Goal: Information Seeking & Learning: Learn about a topic

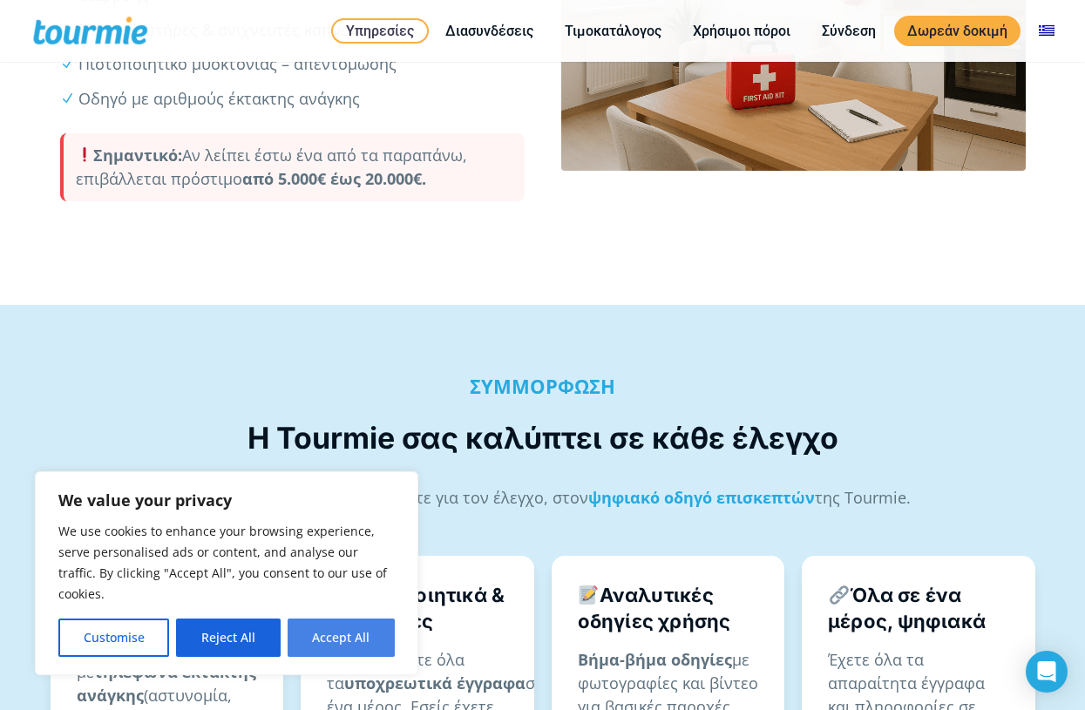
scroll to position [722, 0]
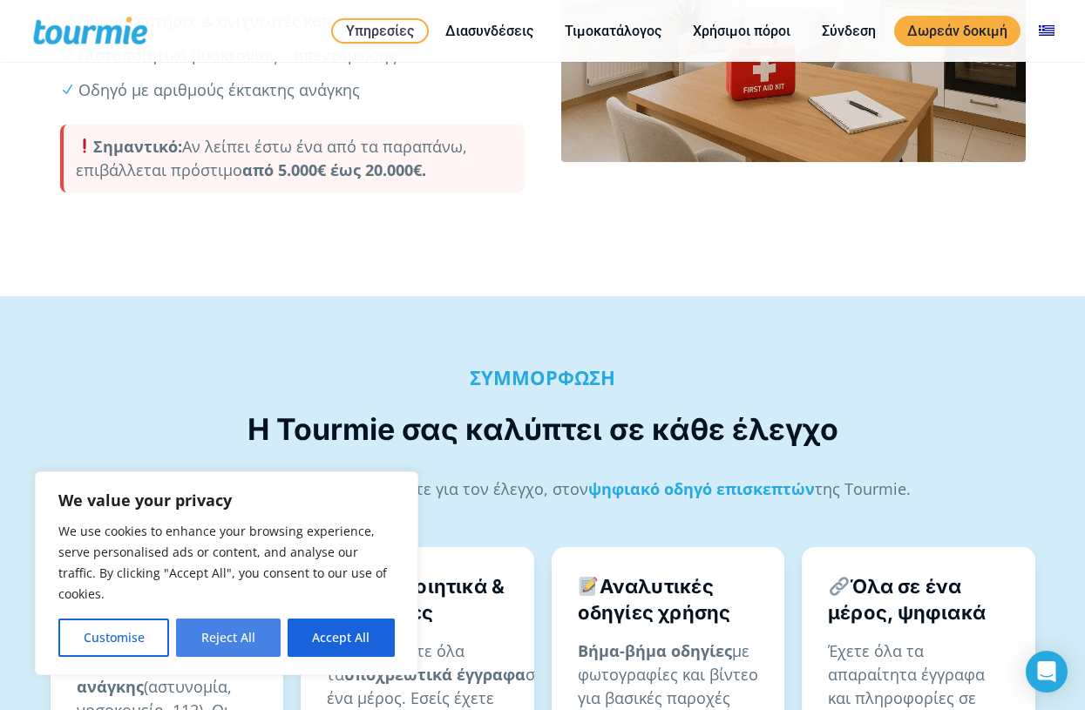
click at [221, 632] on button "Reject All" at bounding box center [228, 638] width 104 height 38
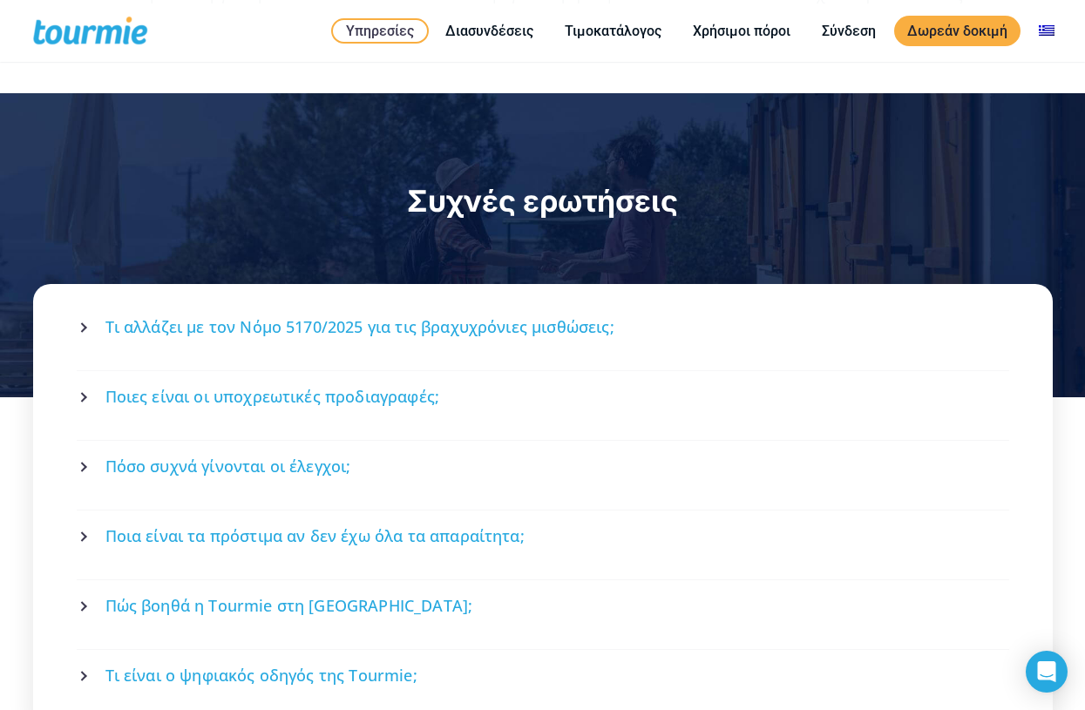
scroll to position [2182, 0]
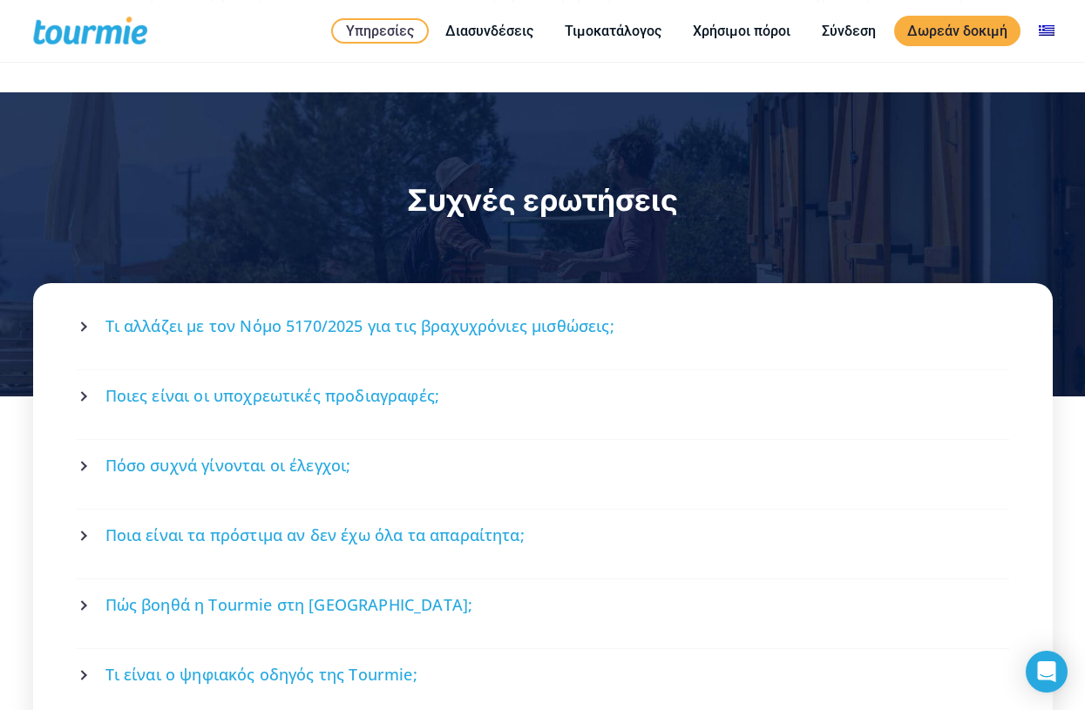
click at [310, 385] on span "Ποιες είναι οι υποχρεωτικές προδιαγραφές;" at bounding box center [272, 396] width 335 height 22
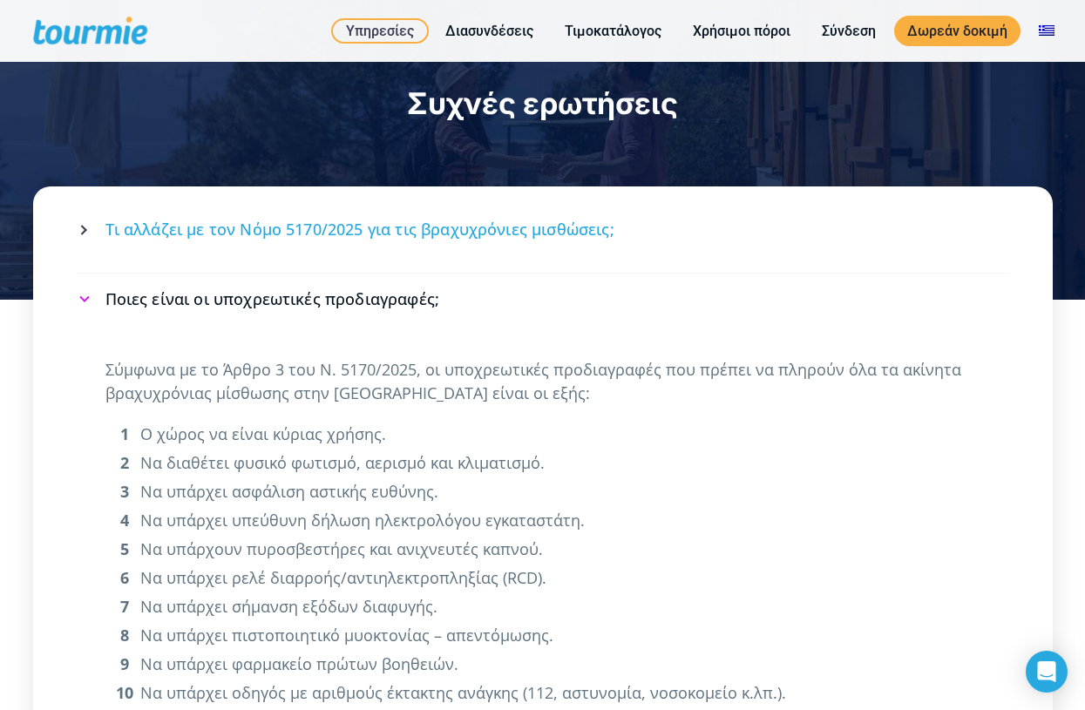
scroll to position [2269, 0]
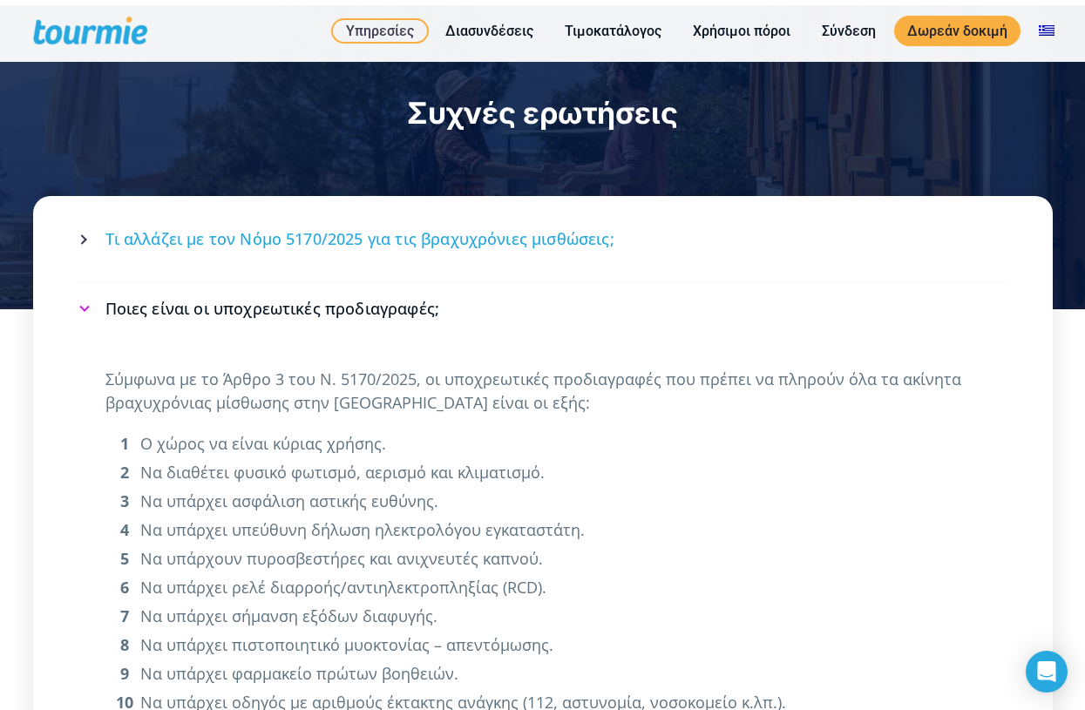
click at [341, 217] on div "Τι αλλάζει με τον Νόμο 5170/2025 για τις βραχυχρόνιες μισθώσεις;" at bounding box center [543, 247] width 932 height 69
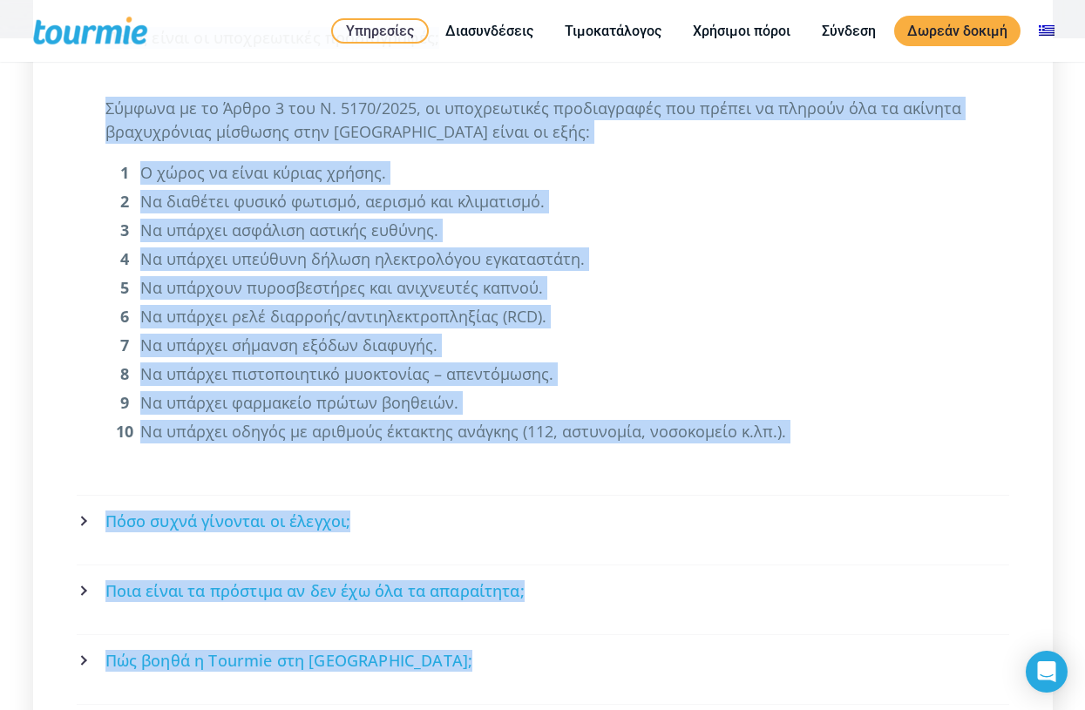
scroll to position [2555, 0]
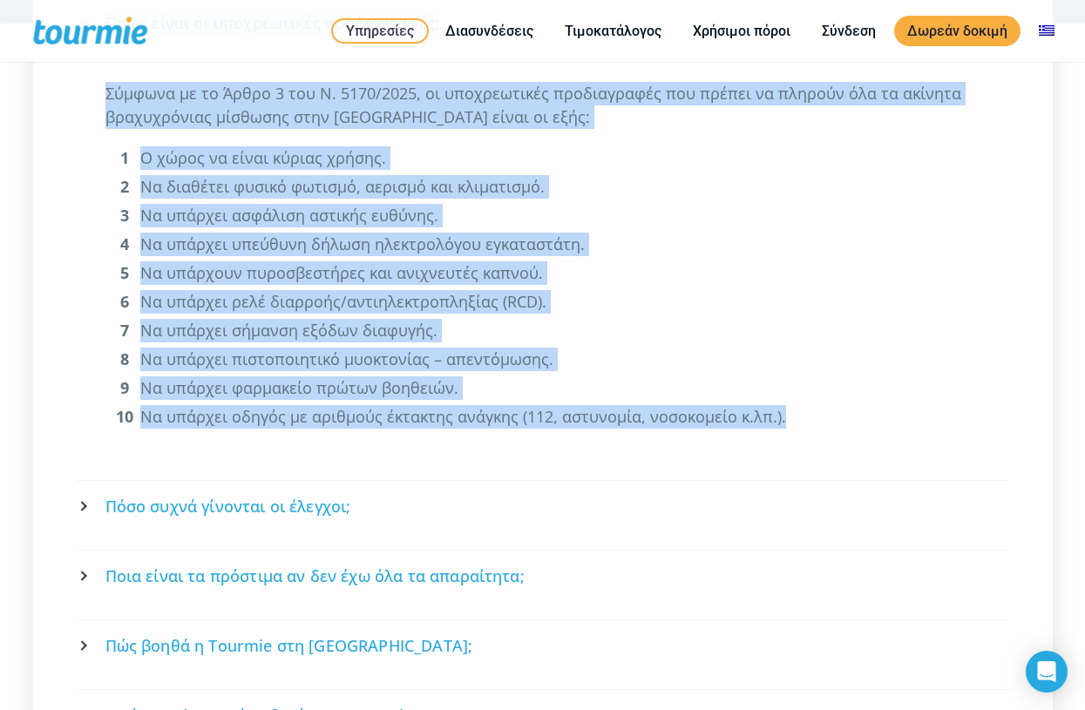
drag, startPoint x: 52, startPoint y: 181, endPoint x: 858, endPoint y: 408, distance: 837.1
click at [858, 408] on div "Τι αλλάζει με τον Νόμο 5170/2025 για τις βραχυχρόνιες μισθώσεις; Από 1η [DATE],…" at bounding box center [542, 343] width 1019 height 866
copy div "Lo ipsumdo si ame Cons 3931/5488 adi eli seddoeiusmod temporinc; Utl 4e Dolorem…"
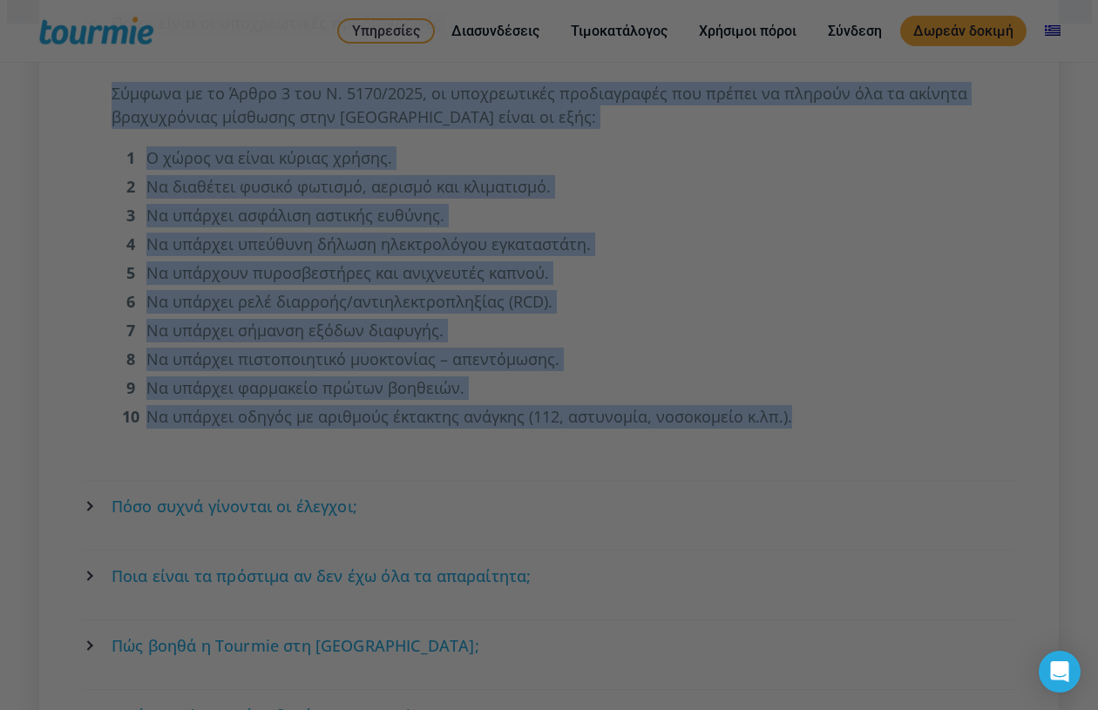
click at [51, 254] on div at bounding box center [554, 358] width 1109 height 717
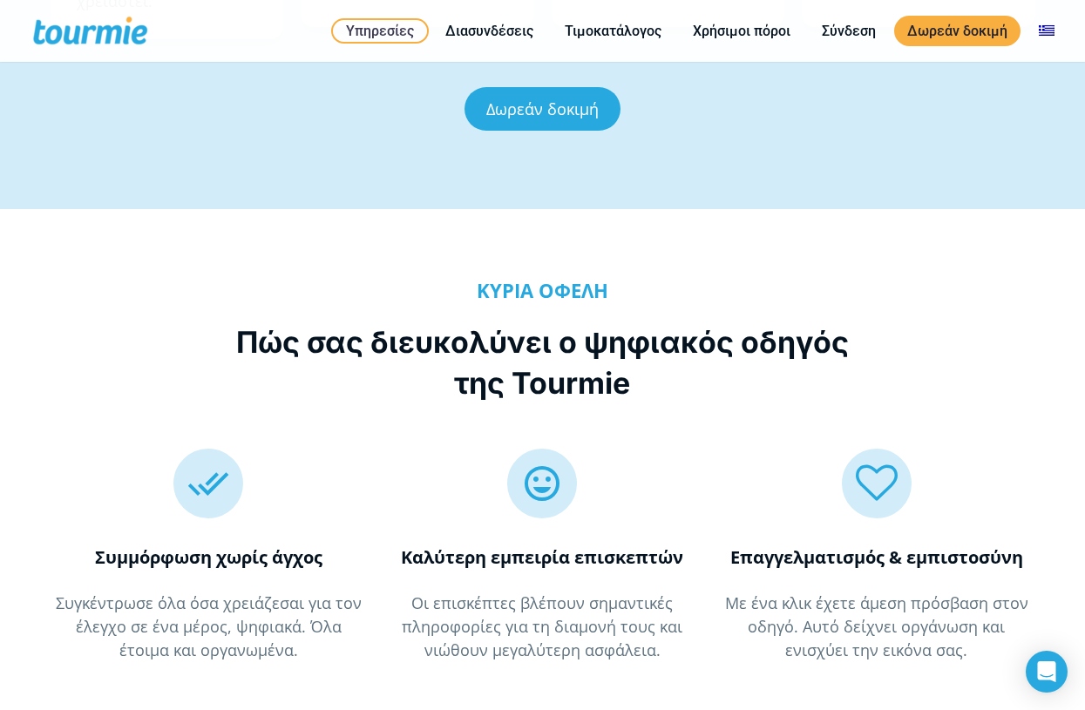
scroll to position [1370, 0]
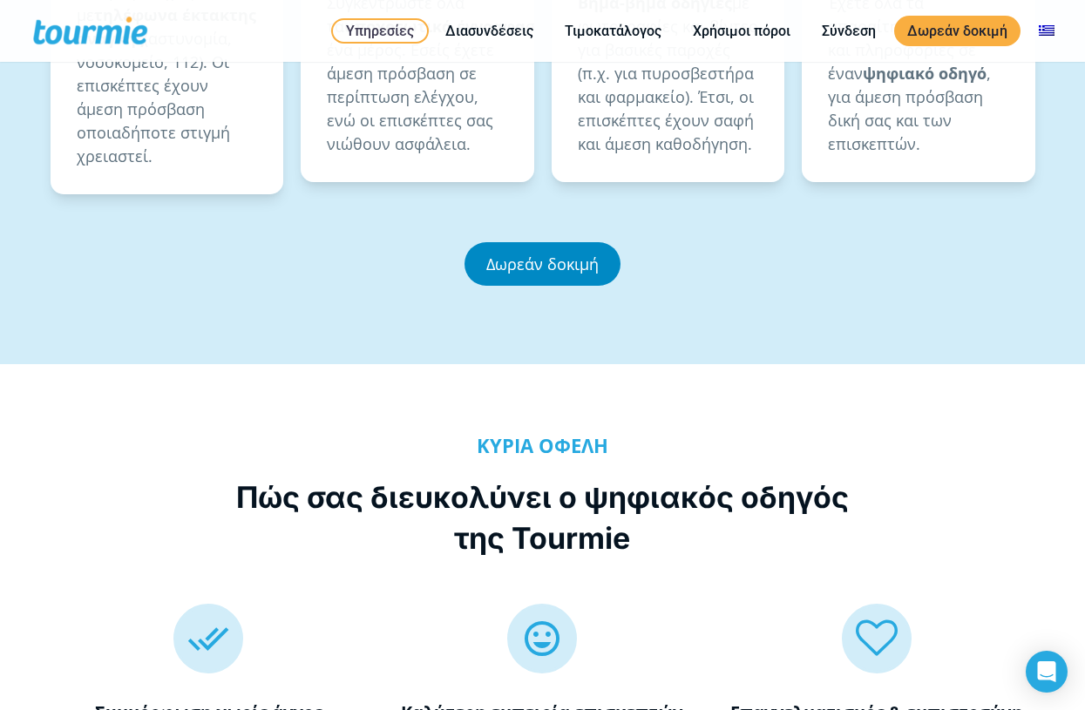
click at [504, 242] on link "Δωρεάν δοκιμή" at bounding box center [542, 264] width 156 height 44
